Goal: Navigation & Orientation: Find specific page/section

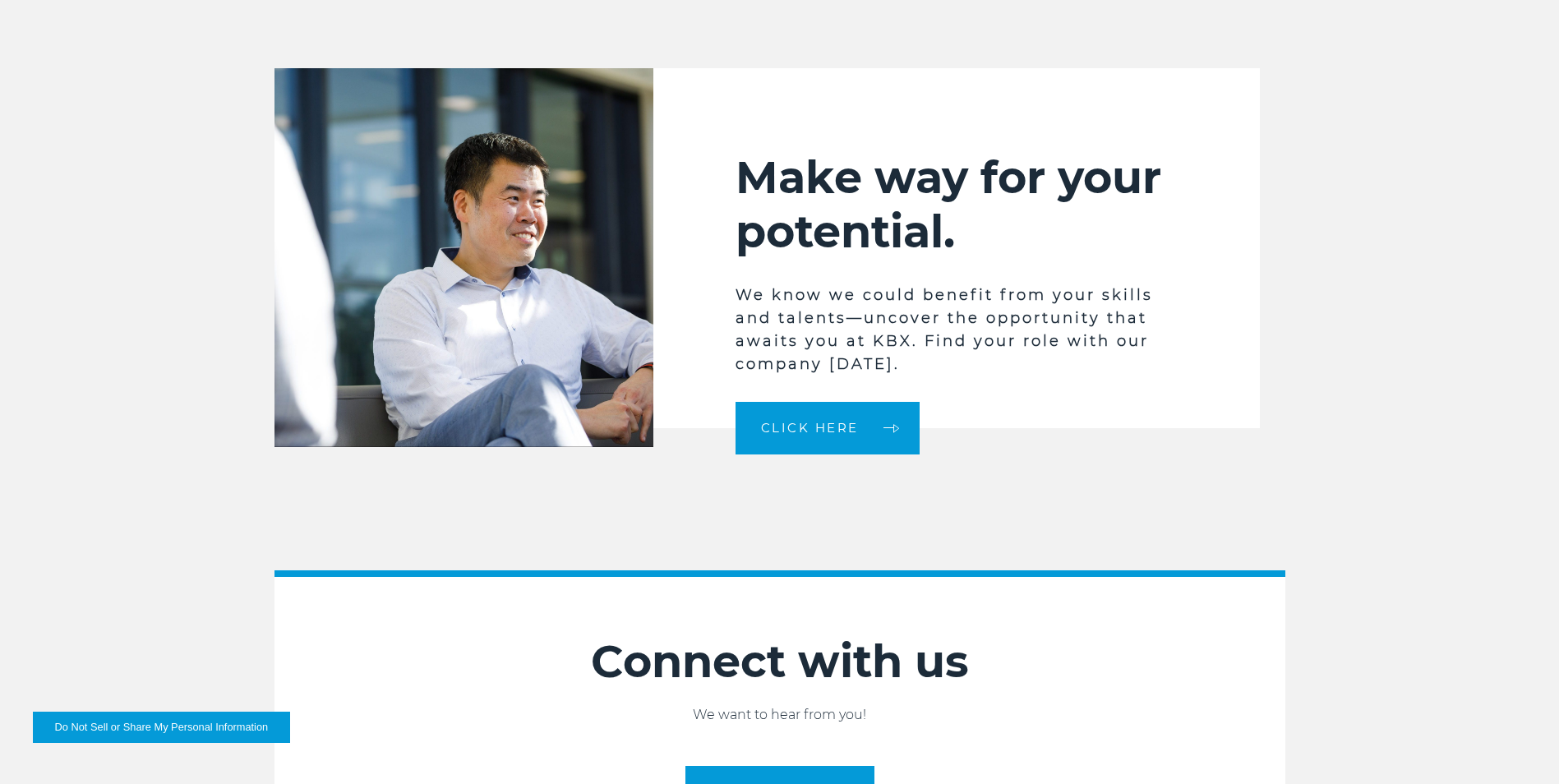
scroll to position [4109, 0]
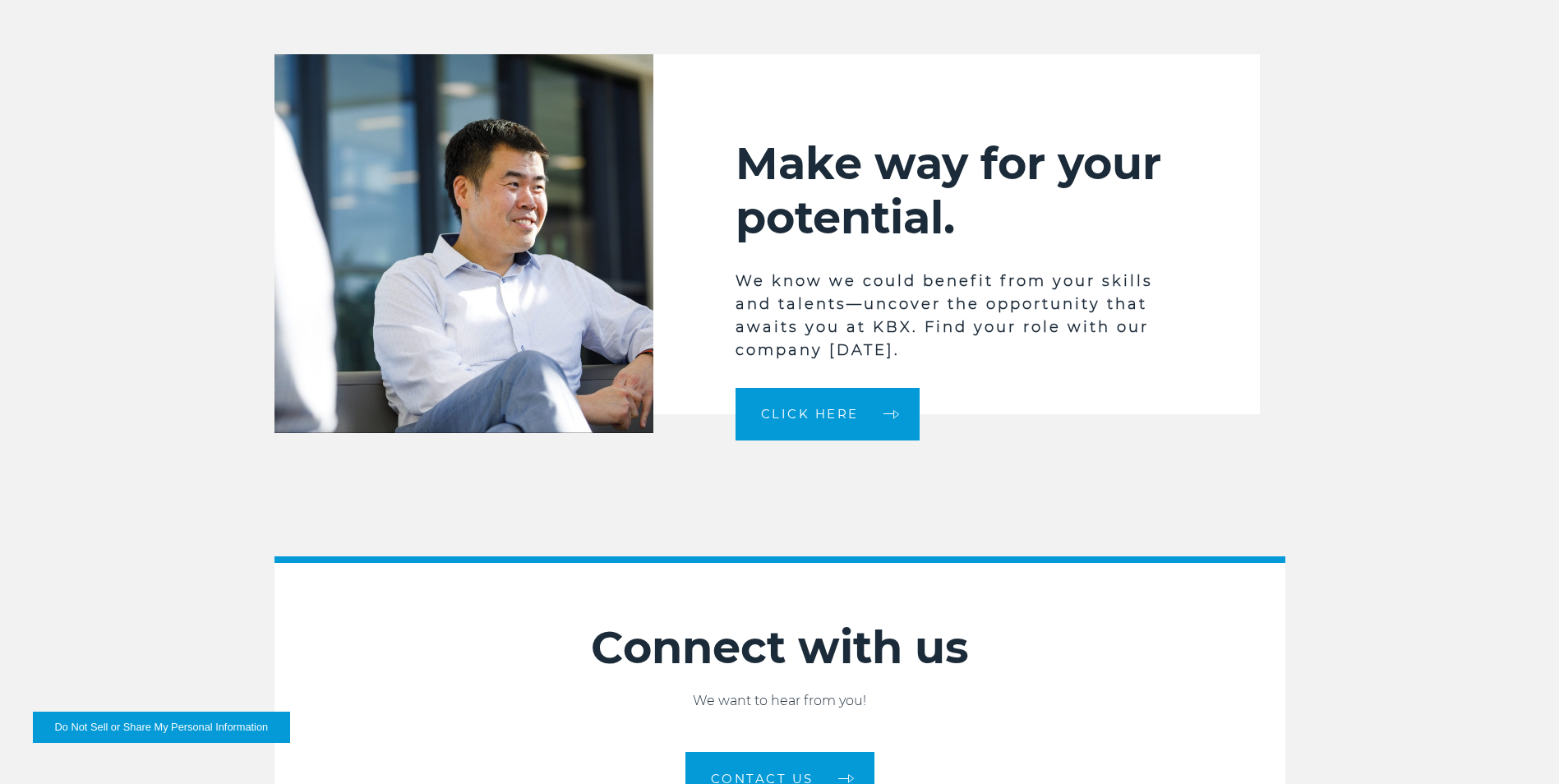
click at [124, 720] on button "Do Not Sell or Share My Personal Information" at bounding box center [162, 727] width 258 height 31
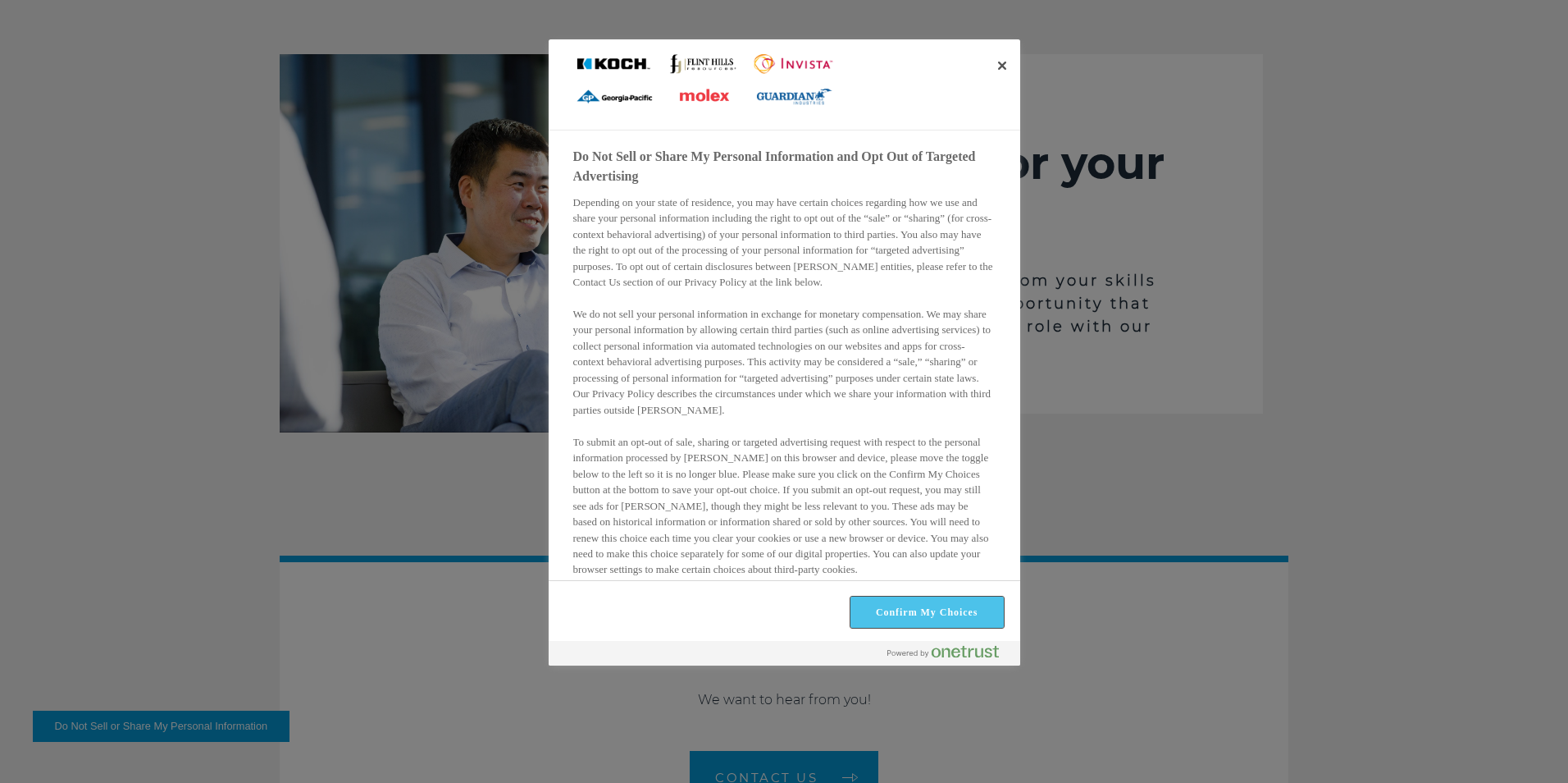
click at [955, 623] on button "Confirm My Choices" at bounding box center [927, 612] width 153 height 31
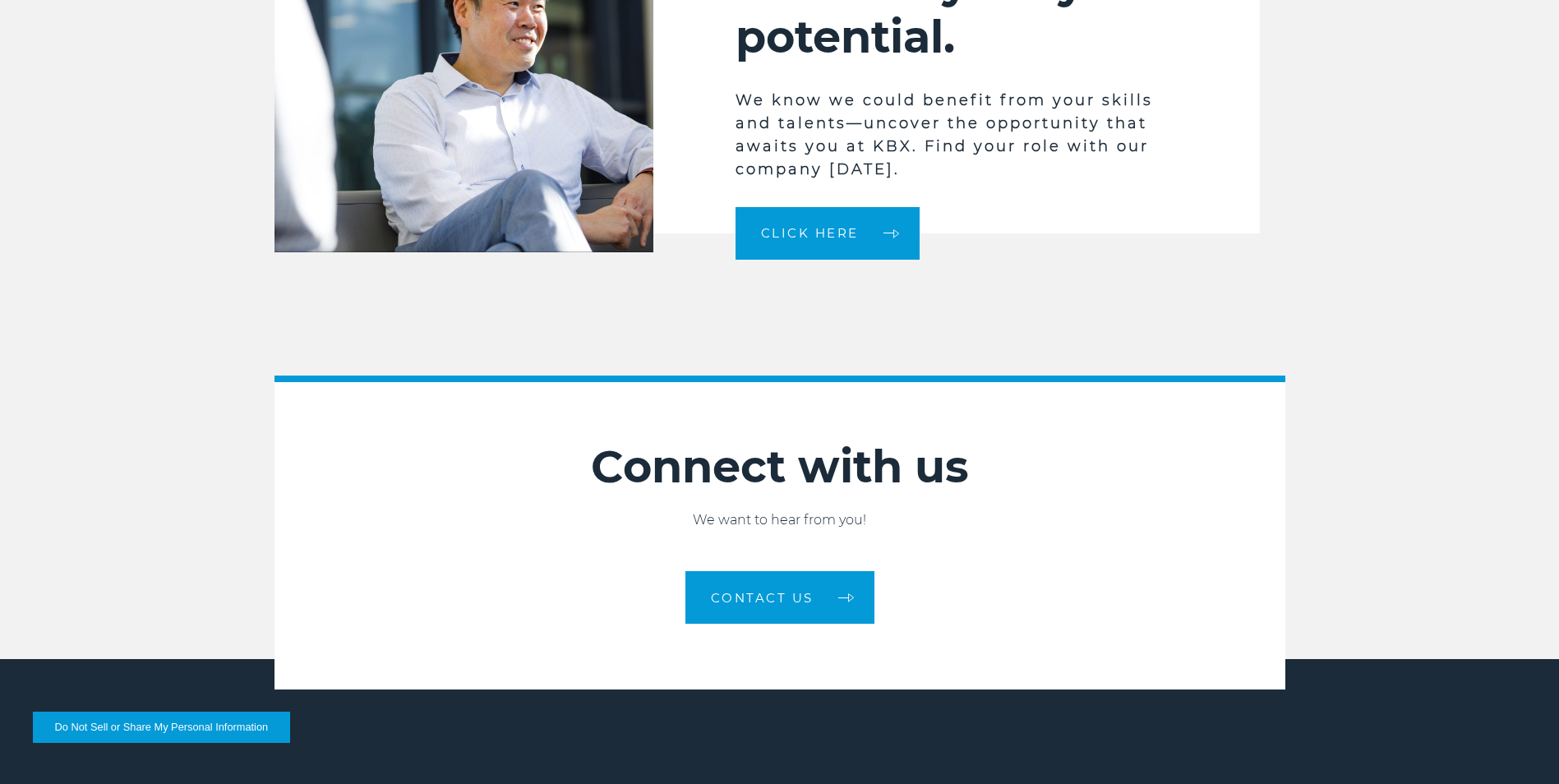
scroll to position [4438, 0]
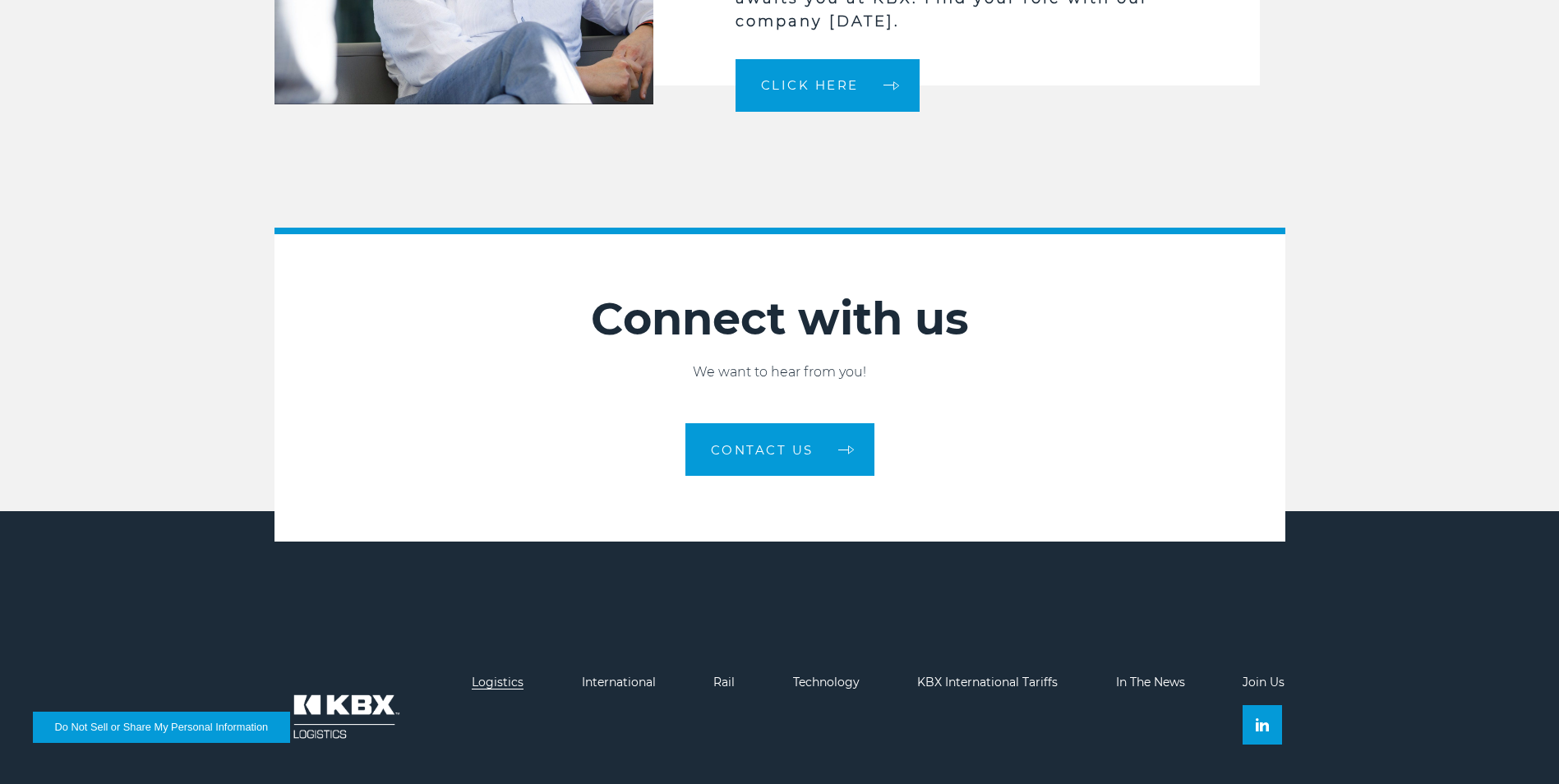
click at [511, 685] on link "Logistics" at bounding box center [497, 682] width 52 height 15
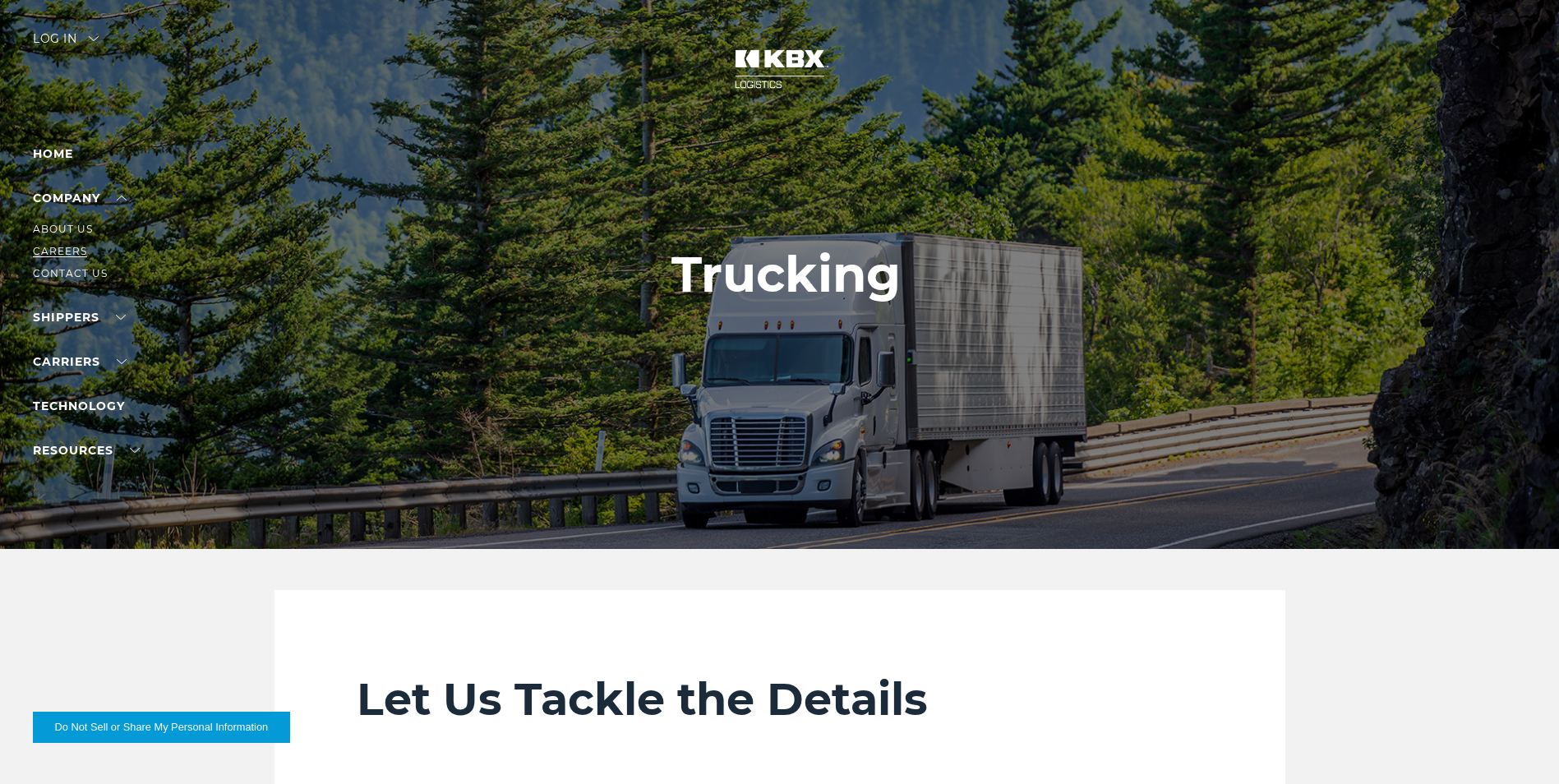
click at [73, 253] on link "Careers" at bounding box center [60, 251] width 55 height 12
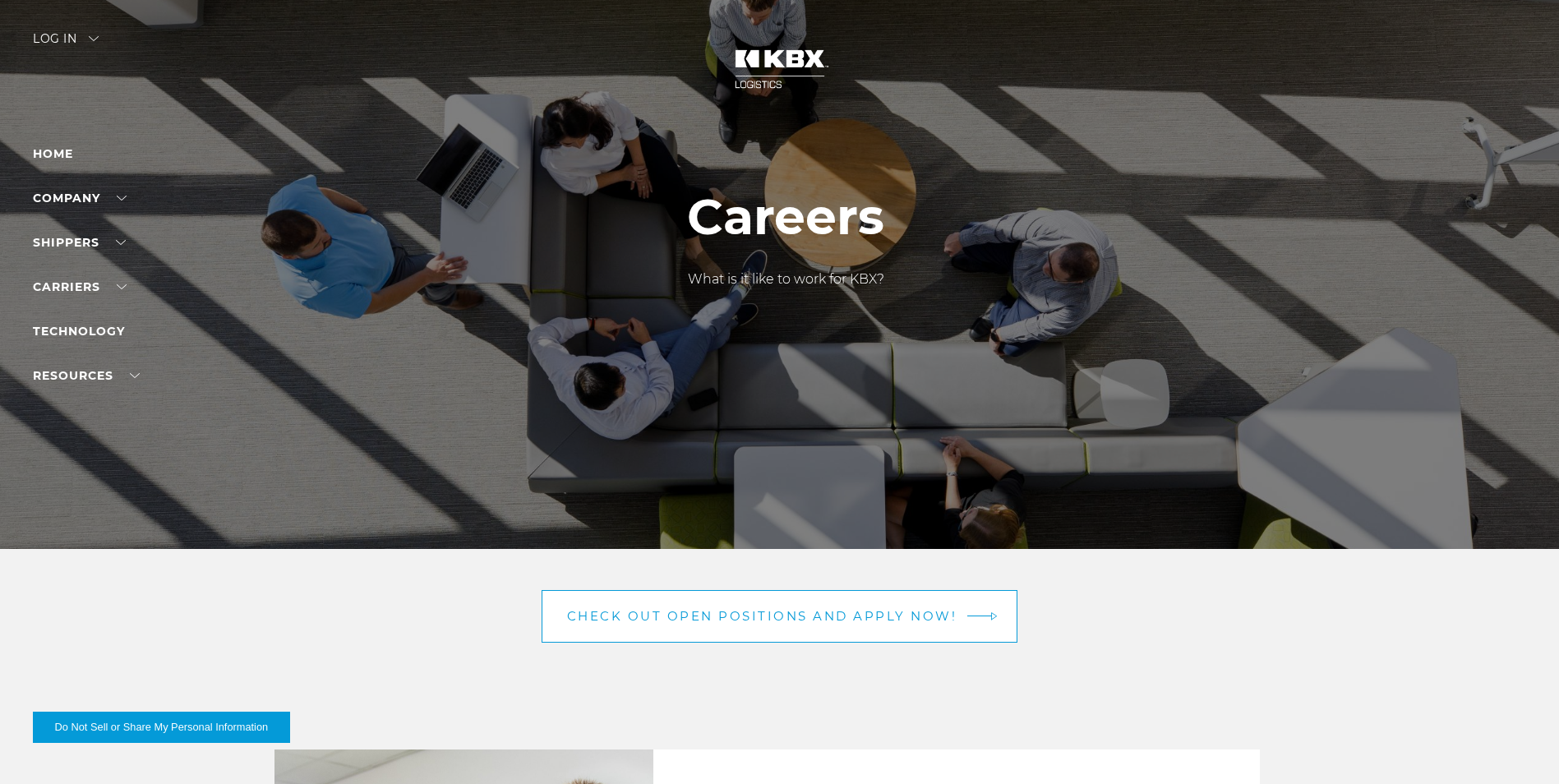
click at [961, 617] on link "Check out open positions and apply now!" at bounding box center [780, 617] width 477 height 53
